Goal: Task Accomplishment & Management: Use online tool/utility

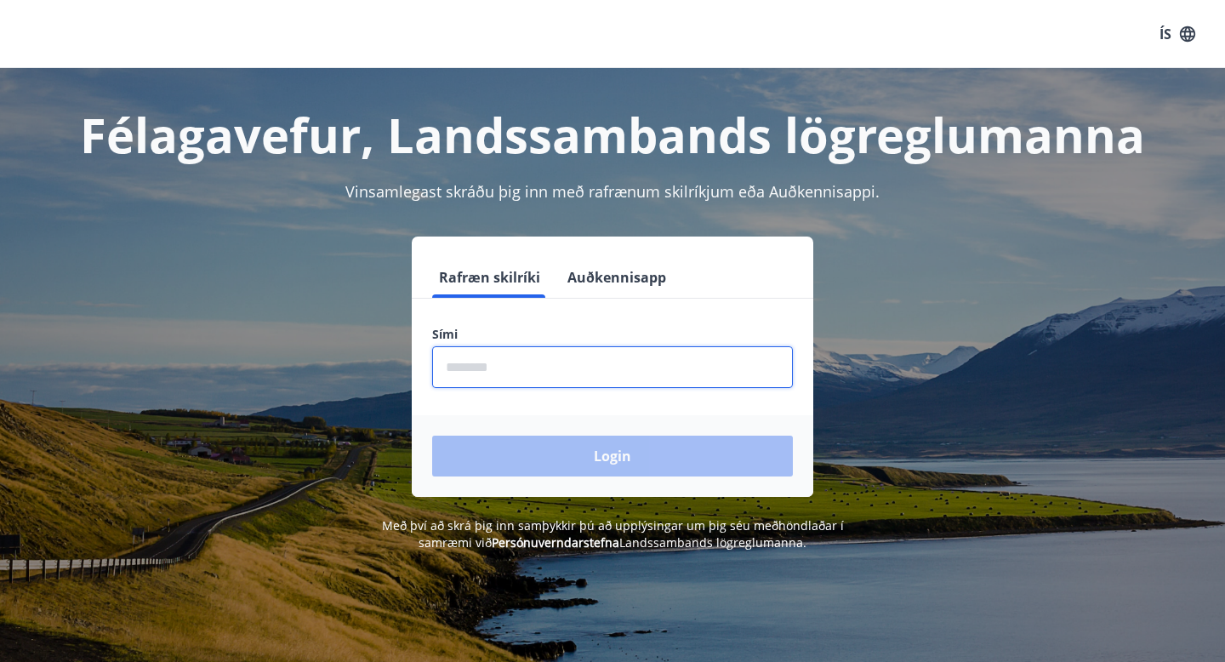
click at [553, 367] on input "phone" at bounding box center [612, 367] width 361 height 42
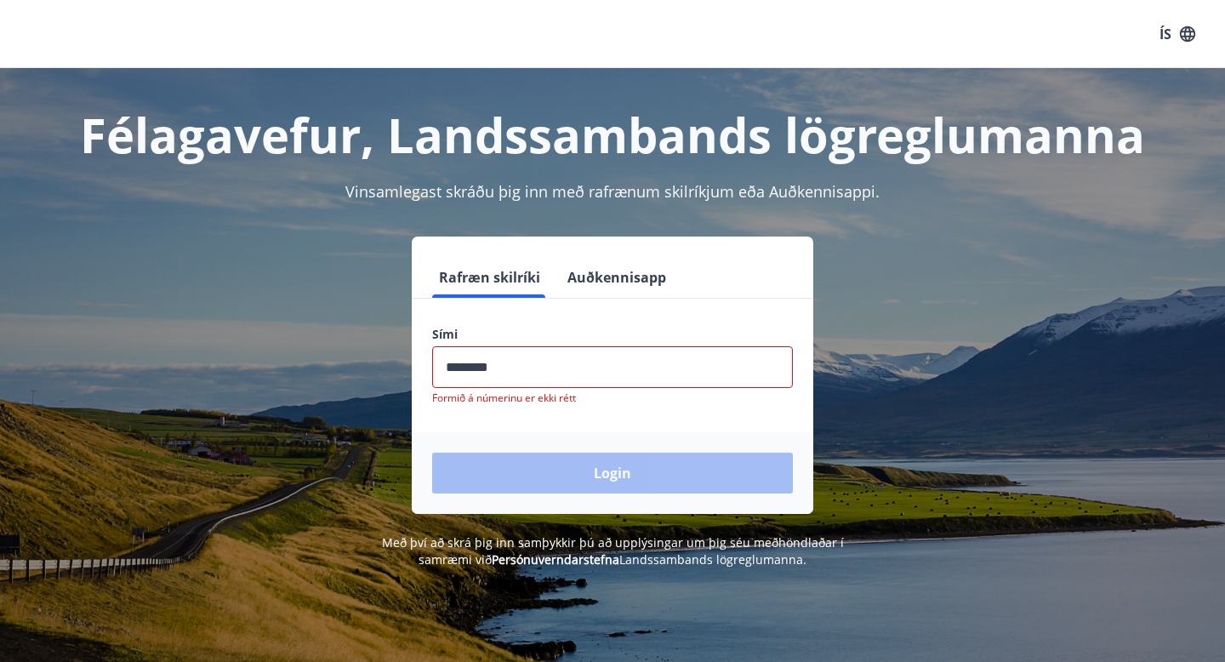
click at [557, 463] on div "Login" at bounding box center [613, 473] width 402 height 82
click at [559, 363] on input "phone" at bounding box center [612, 367] width 361 height 42
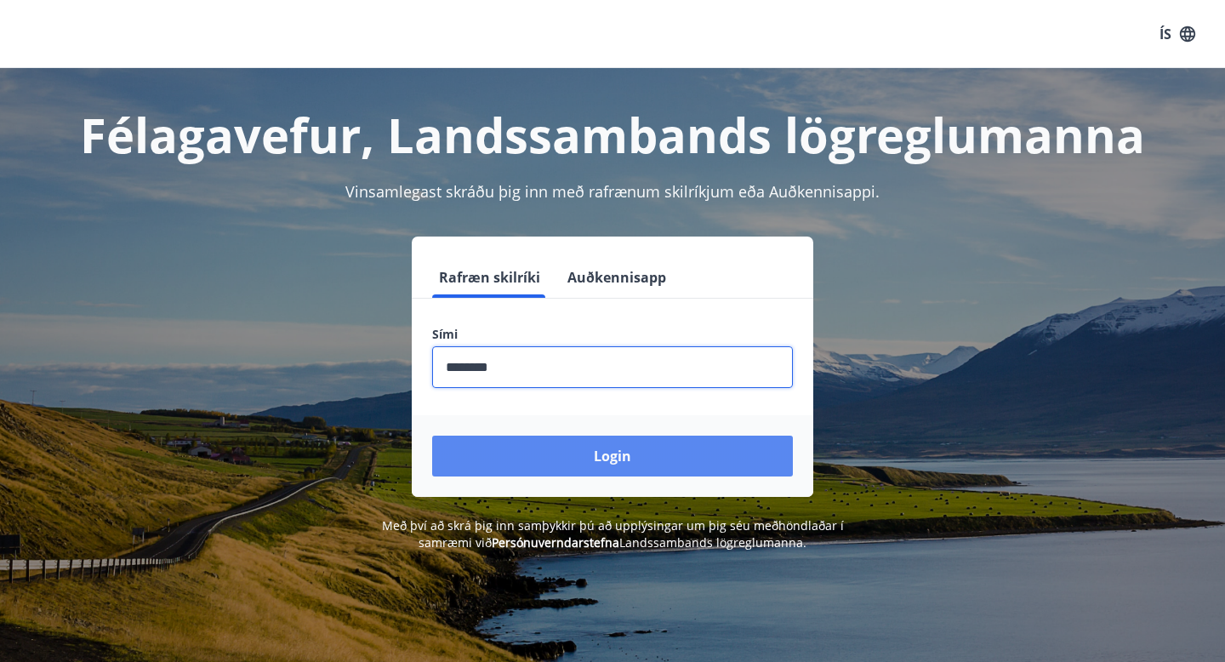
type input "********"
click at [561, 460] on button "Login" at bounding box center [612, 456] width 361 height 41
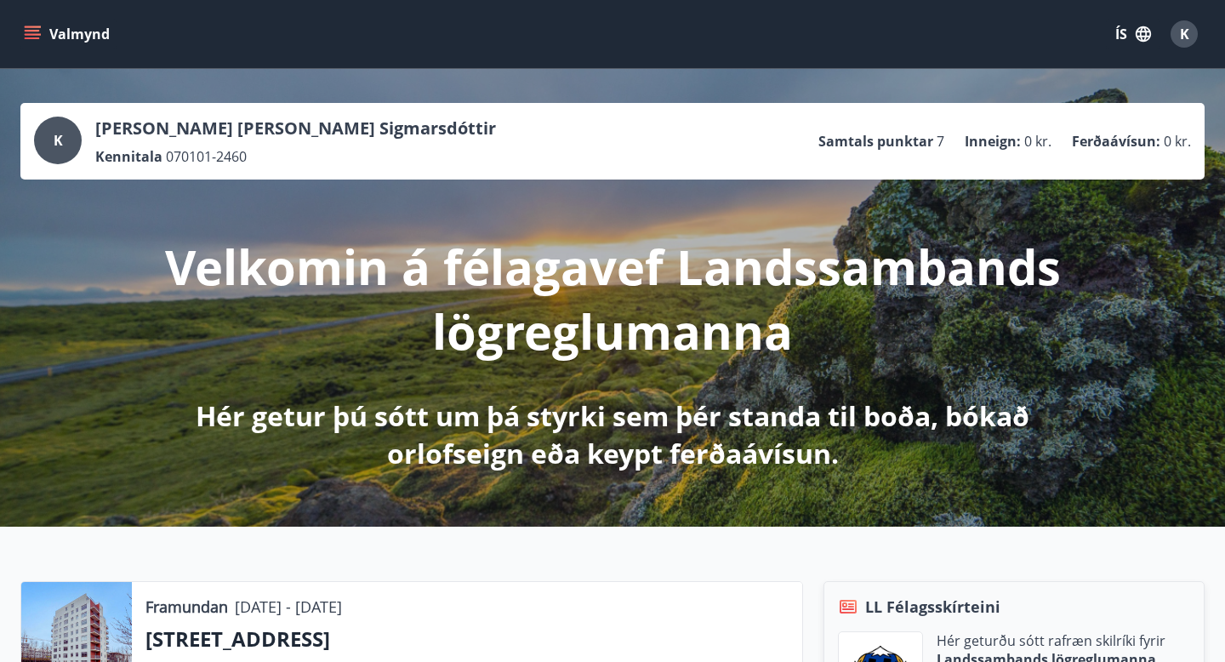
click at [79, 41] on button "Valmynd" at bounding box center [68, 34] width 96 height 31
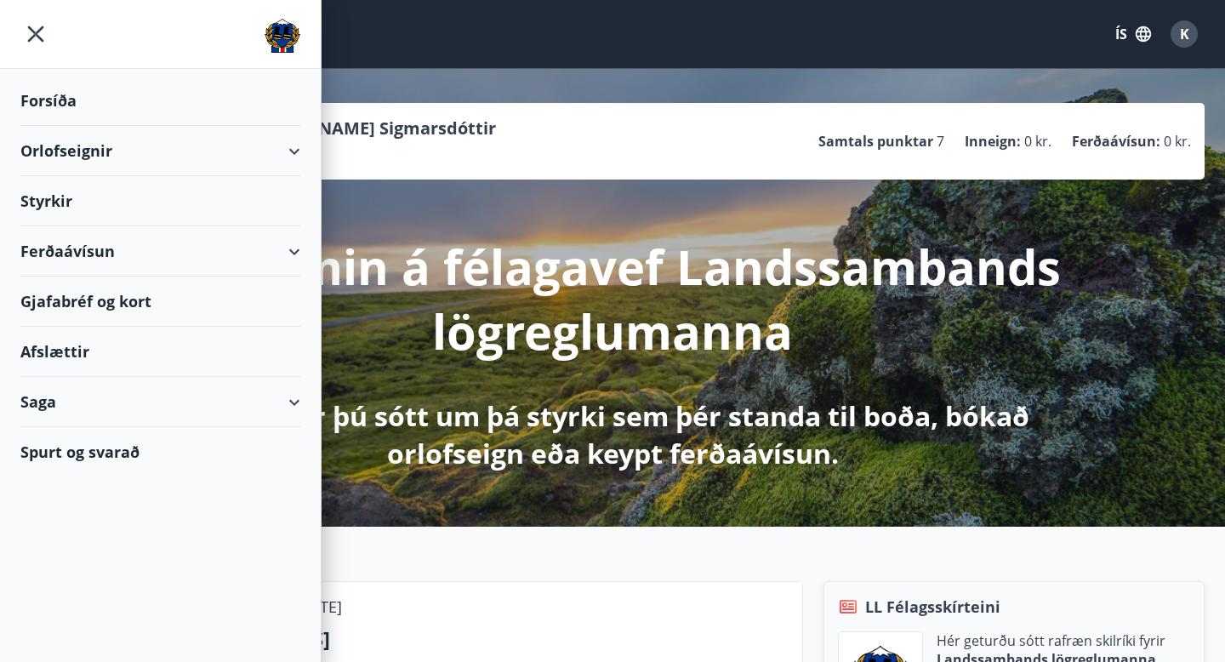
click at [88, 297] on div "Gjafabréf og kort" at bounding box center [160, 301] width 280 height 50
click at [106, 308] on div "Gjafabréf og kort" at bounding box center [160, 301] width 280 height 50
